Goal: Information Seeking & Learning: Find specific fact

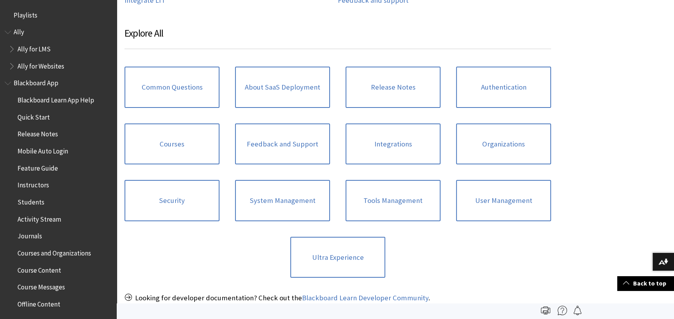
scroll to position [800, 0]
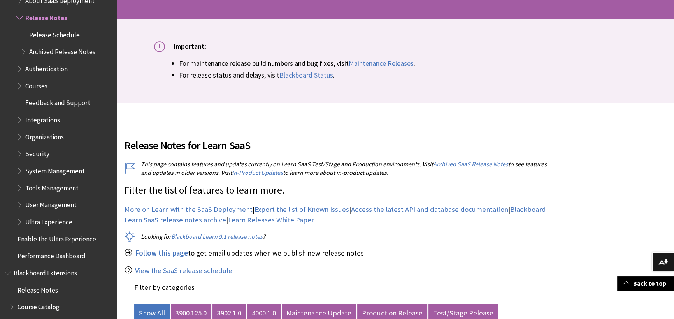
scroll to position [177, 0]
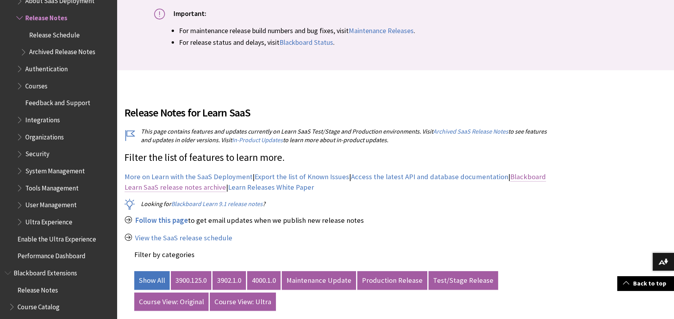
click at [175, 188] on link "Blackboard Learn SaaS release notes archive" at bounding box center [335, 181] width 421 height 19
click at [173, 241] on link "View the SaaS release schedule" at bounding box center [183, 237] width 97 height 9
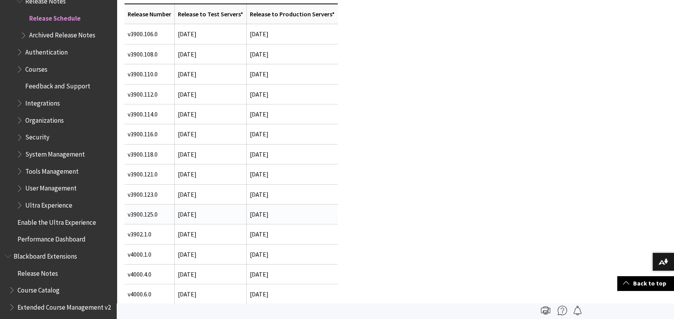
scroll to position [212, 0]
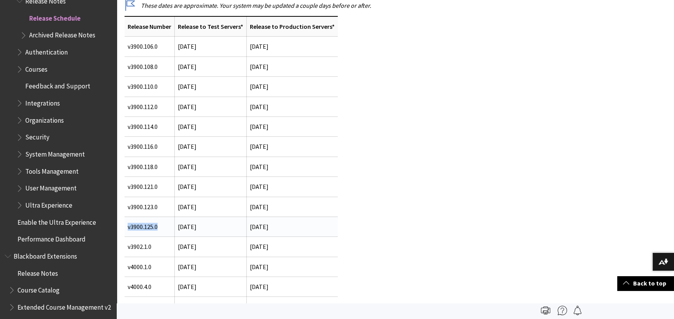
drag, startPoint x: 127, startPoint y: 226, endPoint x: 162, endPoint y: 225, distance: 35.0
click at [162, 225] on td "v3900.125.0" at bounding box center [150, 226] width 50 height 20
copy td "v3900.125.0"
drag, startPoint x: 146, startPoint y: 219, endPoint x: 144, endPoint y: 225, distance: 6.3
drag, startPoint x: 144, startPoint y: 225, endPoint x: 163, endPoint y: 229, distance: 20.2
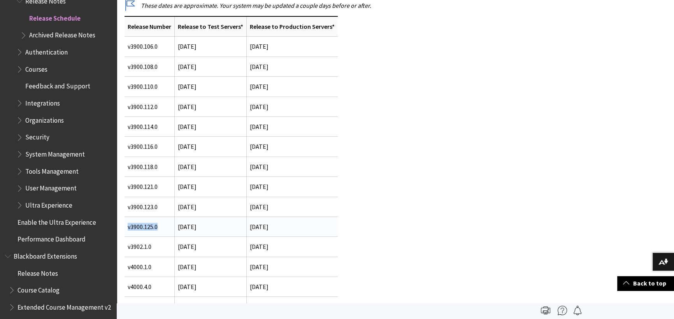
click at [163, 225] on td "v3900.125.0" at bounding box center [150, 226] width 50 height 20
click at [148, 226] on td "v3900.125.0" at bounding box center [150, 226] width 50 height 20
copy td "v3900.125.0"
